Goal: Find specific page/section

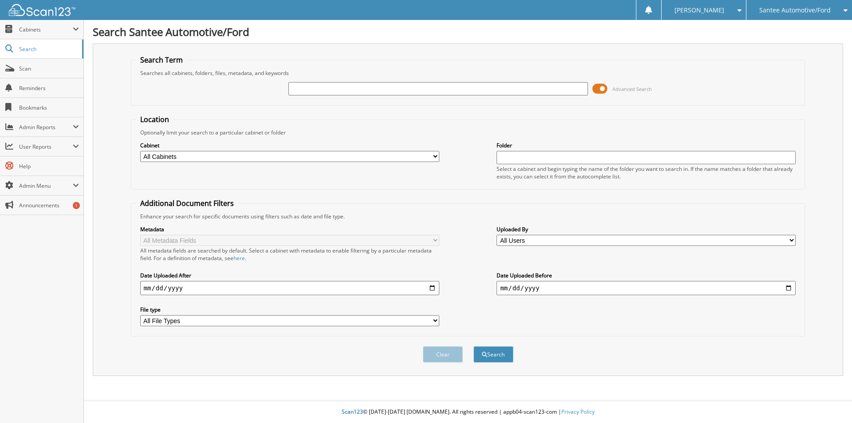
click at [334, 87] on input "text" at bounding box center [437, 88] width 299 height 13
type input "P13057"
click at [474, 346] on button "Search" at bounding box center [494, 354] width 40 height 16
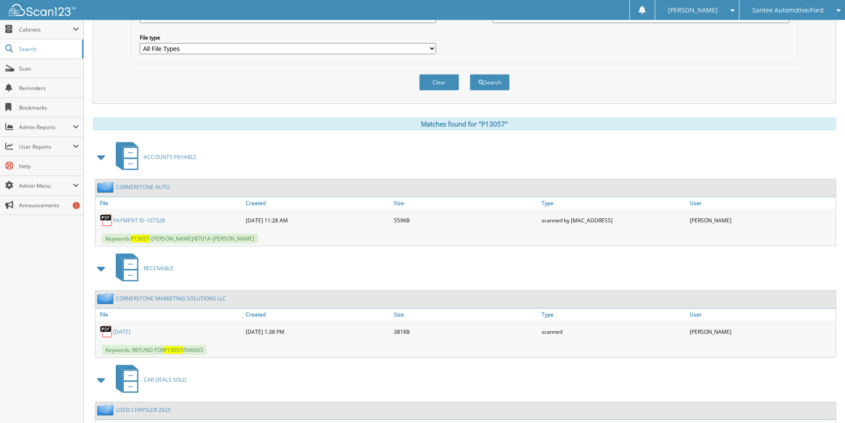
scroll to position [345, 0]
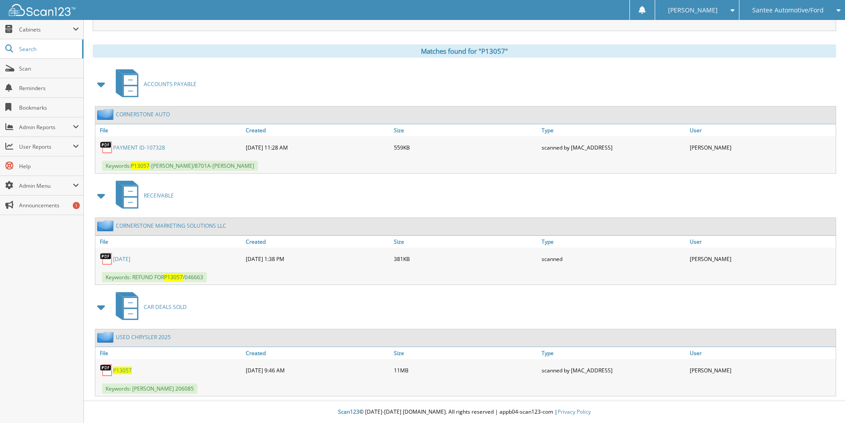
click at [118, 370] on span "P13057" at bounding box center [122, 371] width 19 height 8
click at [33, 36] on span "Cabinets" at bounding box center [41, 29] width 83 height 19
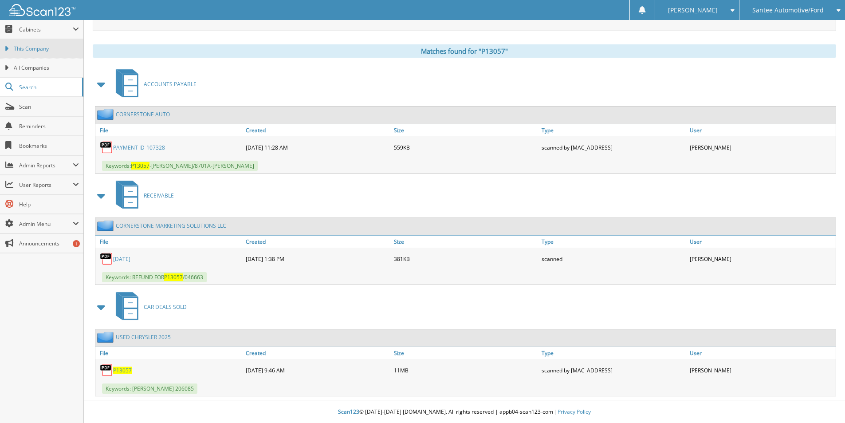
click at [44, 57] on link "This Company" at bounding box center [41, 48] width 83 height 19
